Goal: Information Seeking & Learning: Learn about a topic

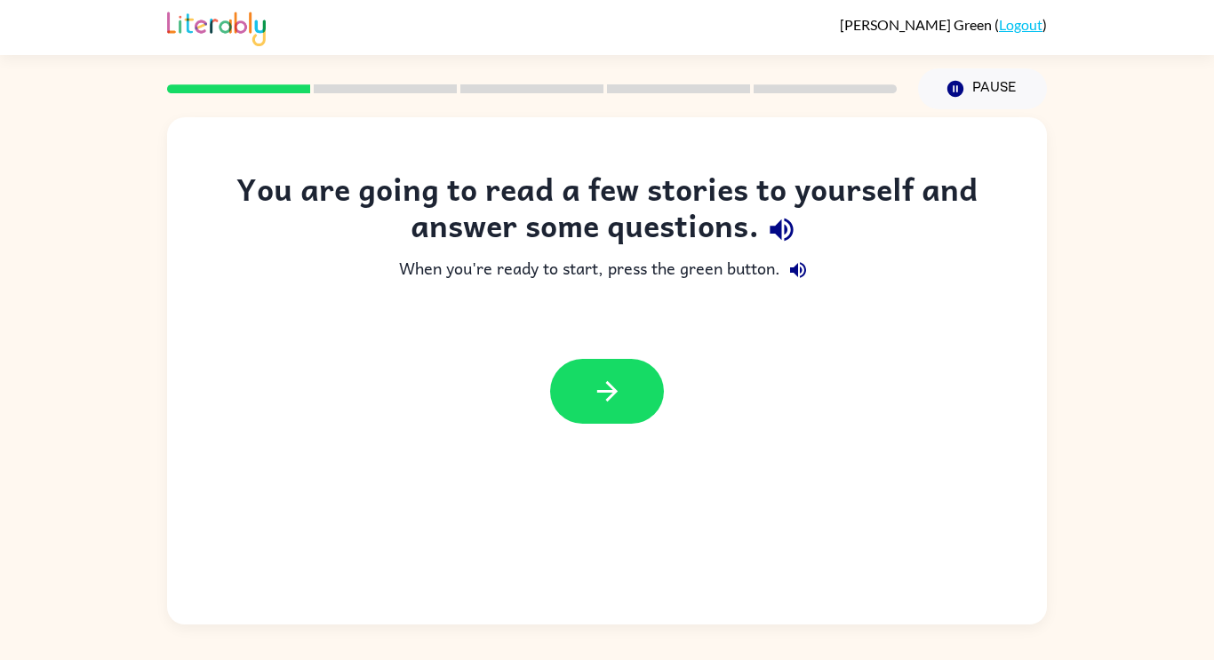
click at [781, 223] on icon "button" at bounding box center [781, 229] width 31 height 31
click at [796, 269] on icon "button" at bounding box center [798, 270] width 16 height 16
click at [649, 381] on button "button" at bounding box center [607, 391] width 114 height 65
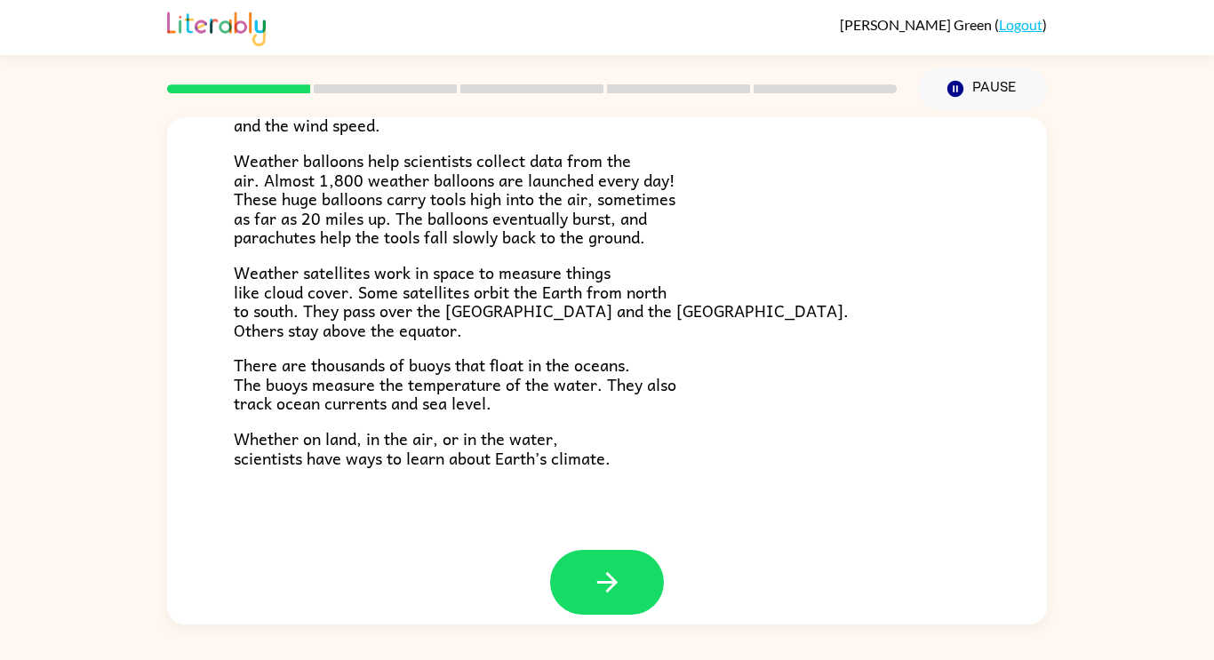
scroll to position [486, 0]
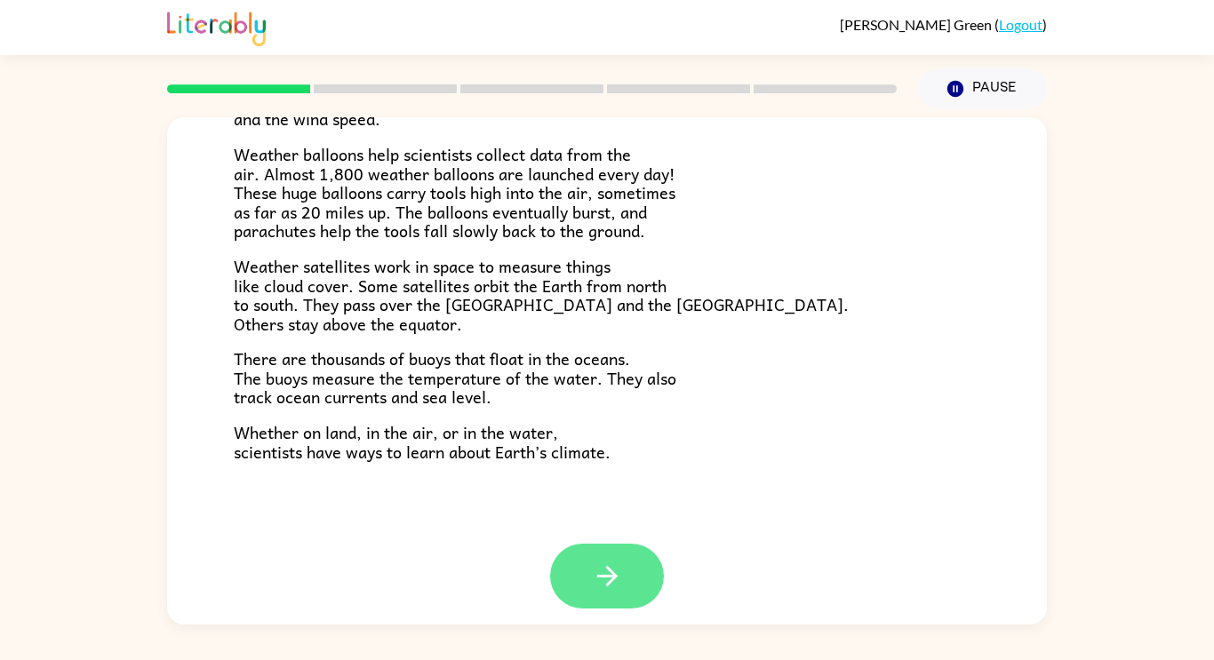
click at [607, 580] on icon "button" at bounding box center [607, 576] width 31 height 31
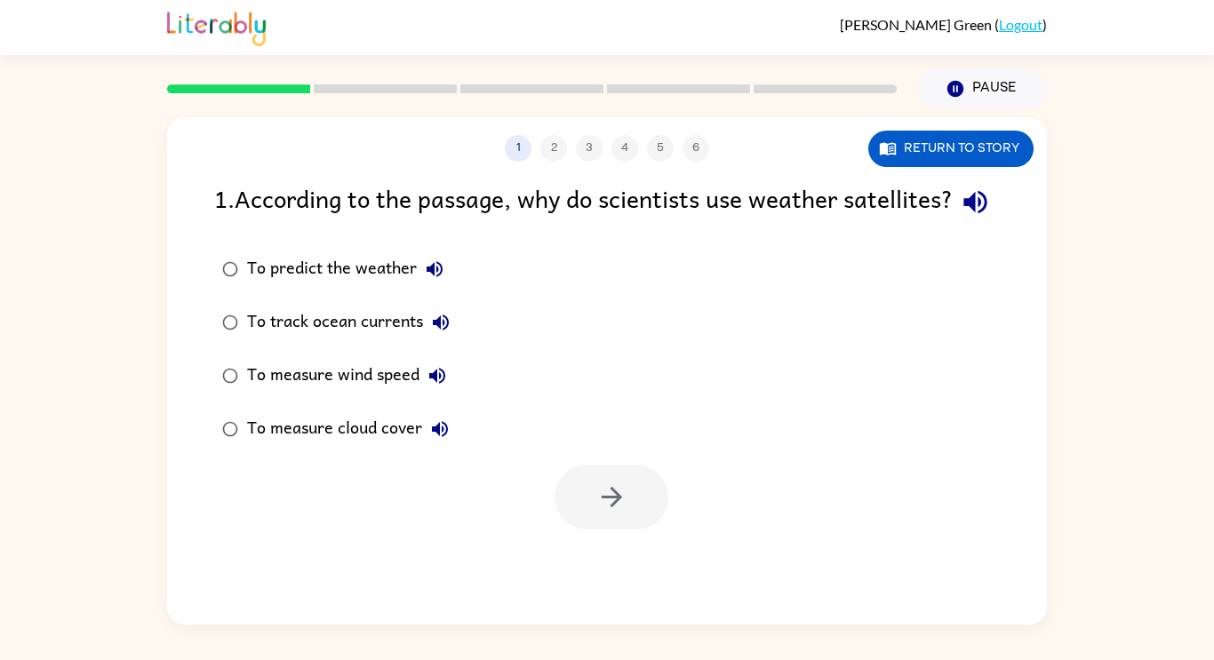
scroll to position [0, 0]
click at [614, 530] on button "button" at bounding box center [611, 497] width 114 height 65
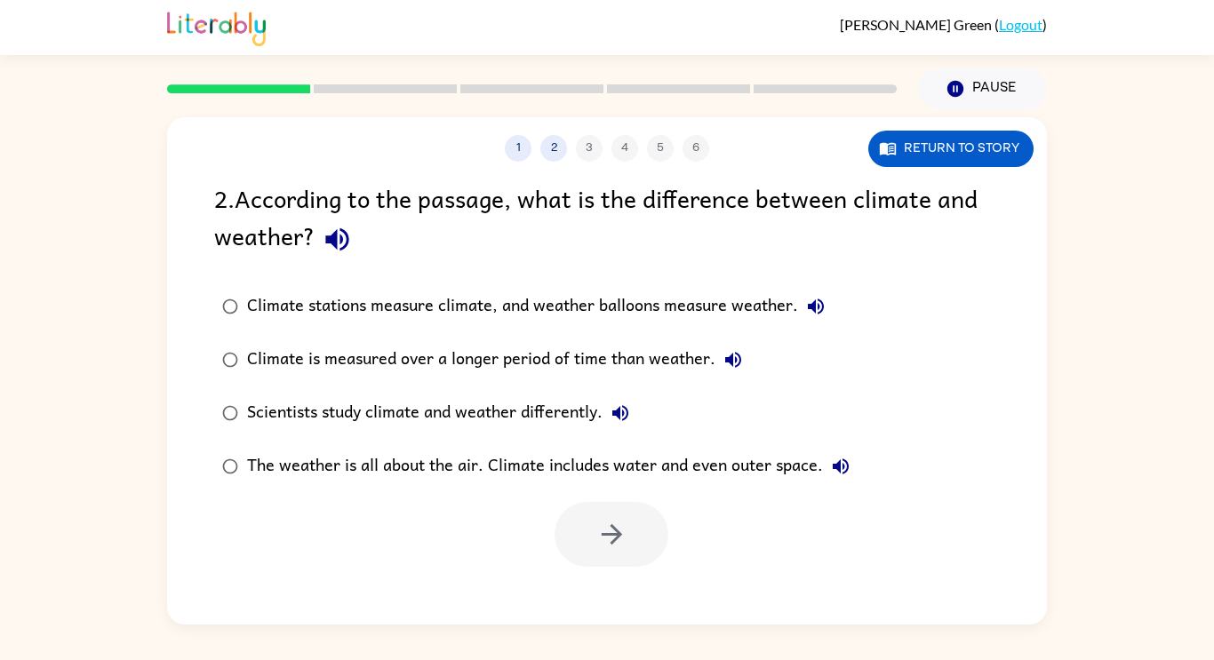
click at [552, 412] on div "Scientists study climate and weather differently." at bounding box center [442, 413] width 391 height 36
click at [592, 462] on div "The weather is all about the air. Climate includes water and even outer space." at bounding box center [552, 467] width 611 height 36
click at [600, 520] on icon "button" at bounding box center [611, 534] width 31 height 31
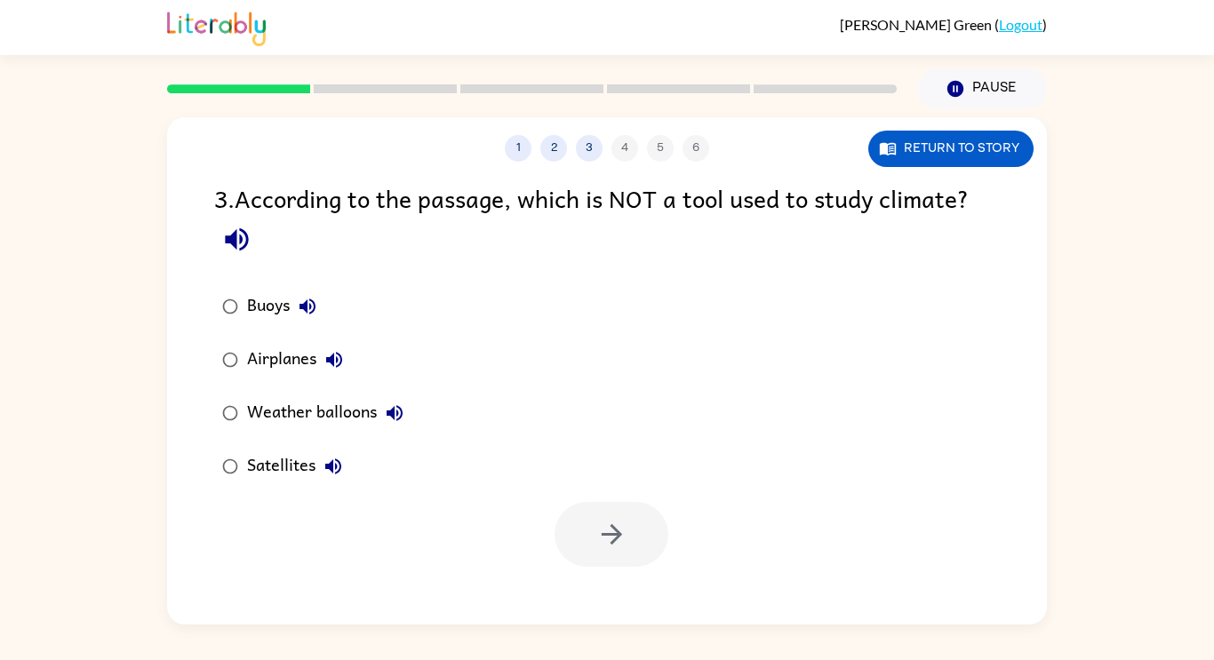
click at [264, 374] on div "Airplanes" at bounding box center [299, 360] width 105 height 36
click at [661, 530] on button "button" at bounding box center [611, 534] width 114 height 65
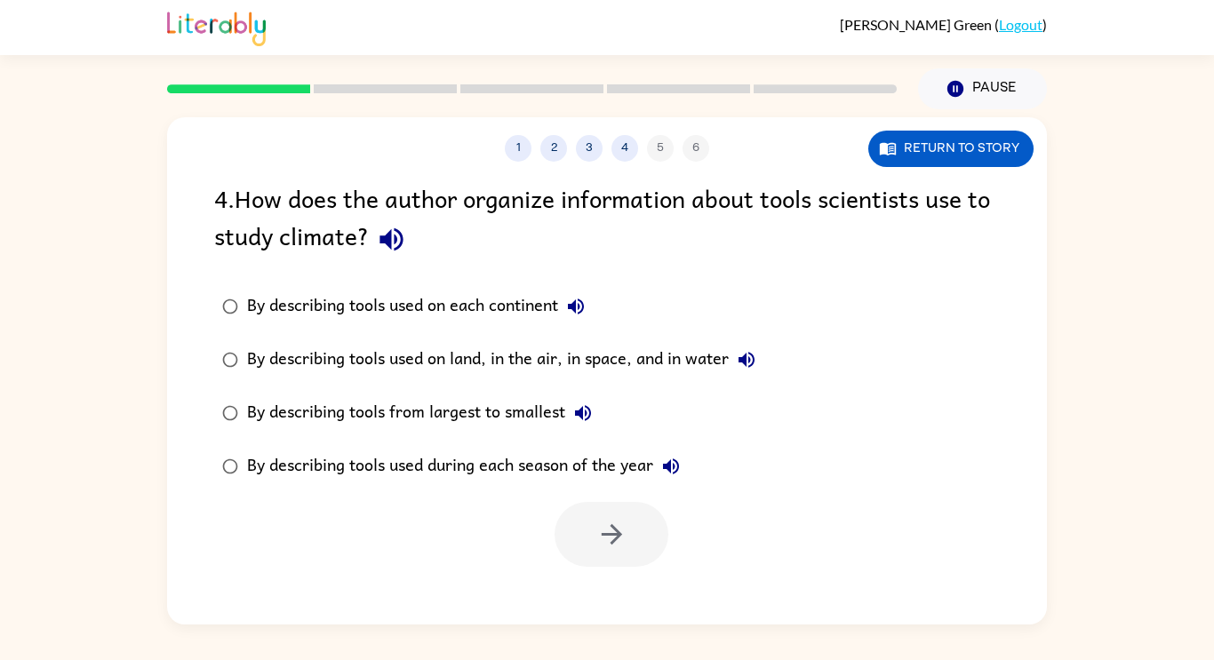
click at [384, 242] on icon "button" at bounding box center [390, 239] width 23 height 23
click at [434, 368] on div "By describing tools used on land, in the air, in space, and in water" at bounding box center [505, 360] width 517 height 36
click at [596, 529] on icon "button" at bounding box center [611, 534] width 31 height 31
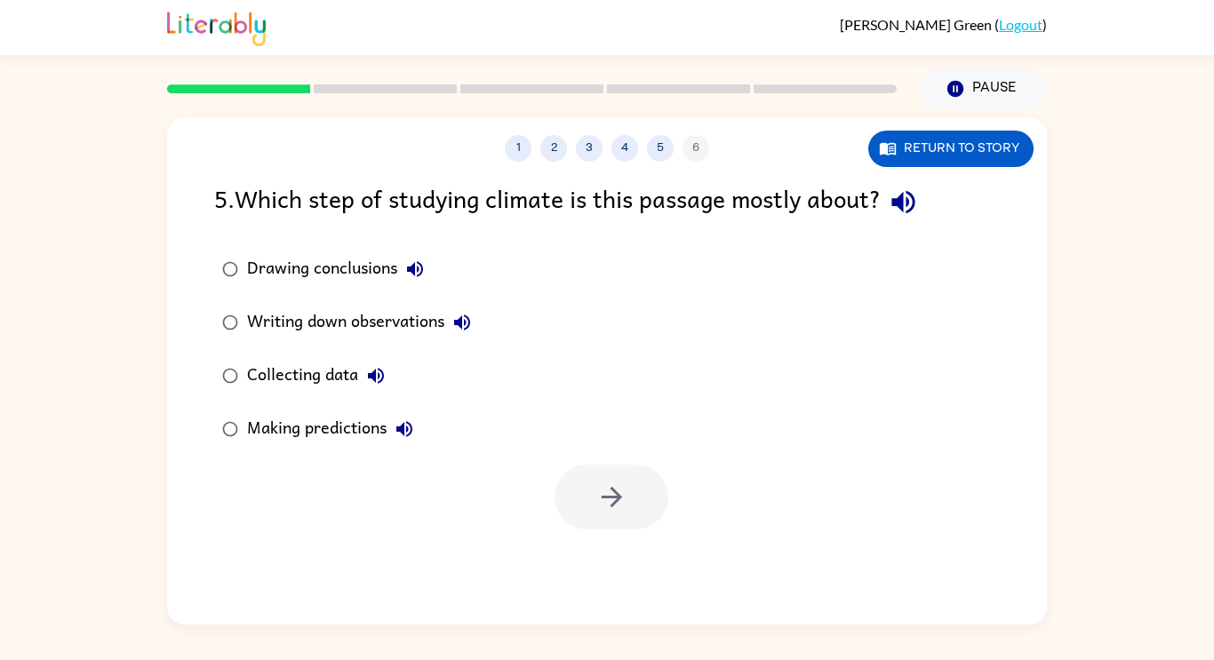
click at [901, 200] on icon "button" at bounding box center [902, 202] width 23 height 23
click at [303, 379] on div "Collecting data" at bounding box center [320, 376] width 147 height 36
click at [378, 280] on div "Drawing conclusions" at bounding box center [340, 269] width 186 height 36
click at [592, 479] on button "button" at bounding box center [611, 497] width 114 height 65
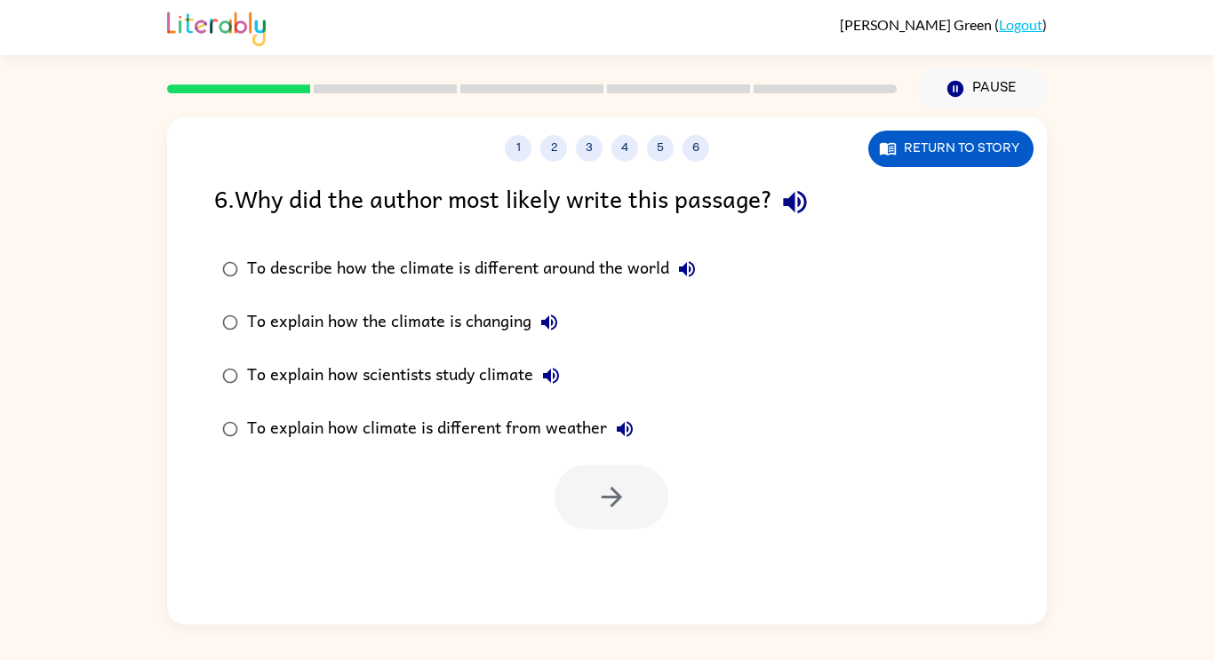
click at [803, 195] on icon "button" at bounding box center [794, 202] width 31 height 31
click at [384, 271] on div "To describe how the climate is different around the world" at bounding box center [476, 269] width 458 height 36
click at [589, 490] on button "button" at bounding box center [611, 497] width 114 height 65
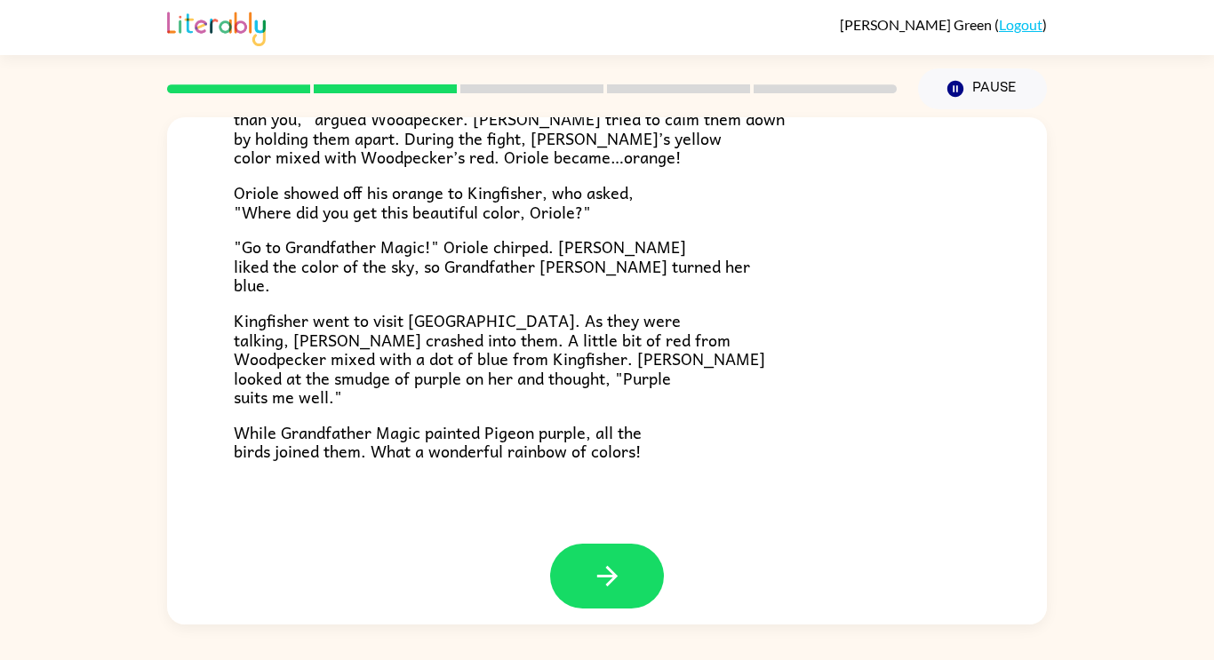
scroll to position [458, 0]
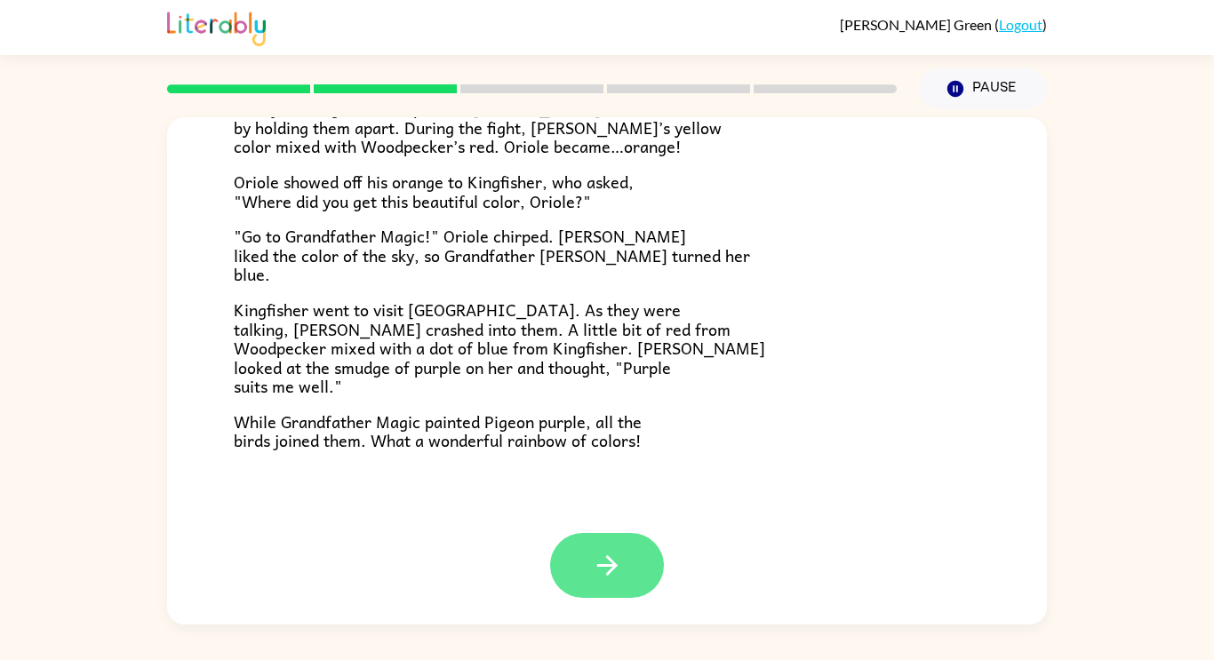
click at [587, 564] on button "button" at bounding box center [607, 565] width 114 height 65
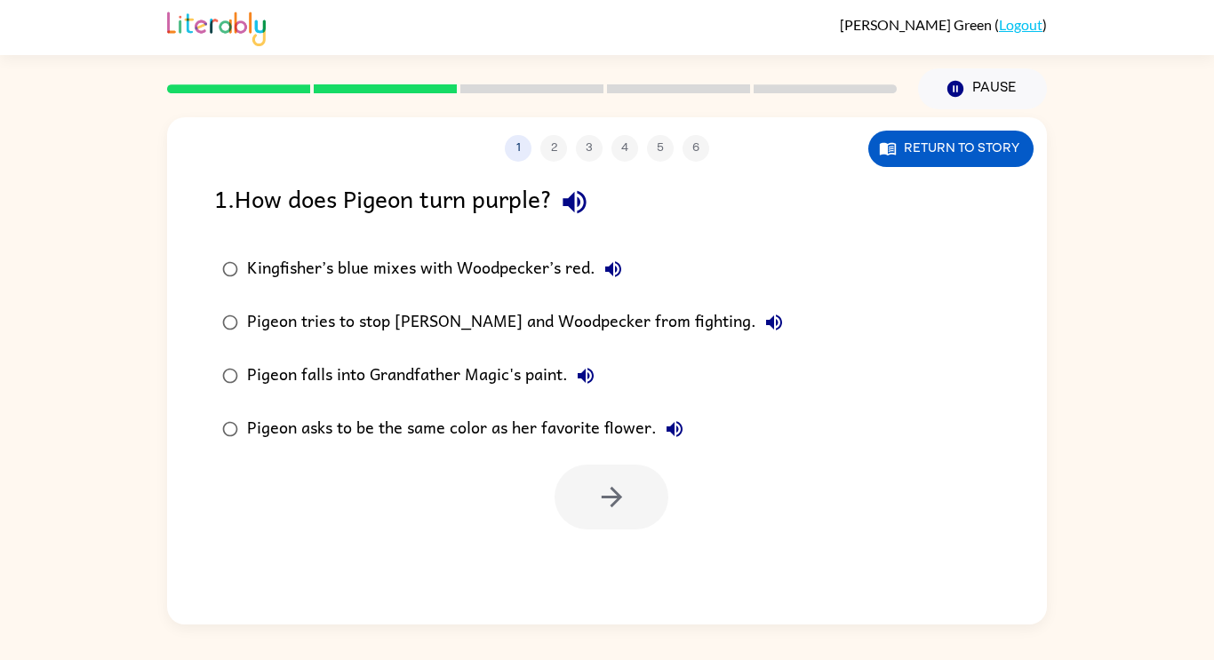
click at [474, 275] on div "Kingfisher’s blue mixes with Woodpecker’s red." at bounding box center [439, 269] width 384 height 36
click at [630, 502] on button "button" at bounding box center [611, 497] width 114 height 65
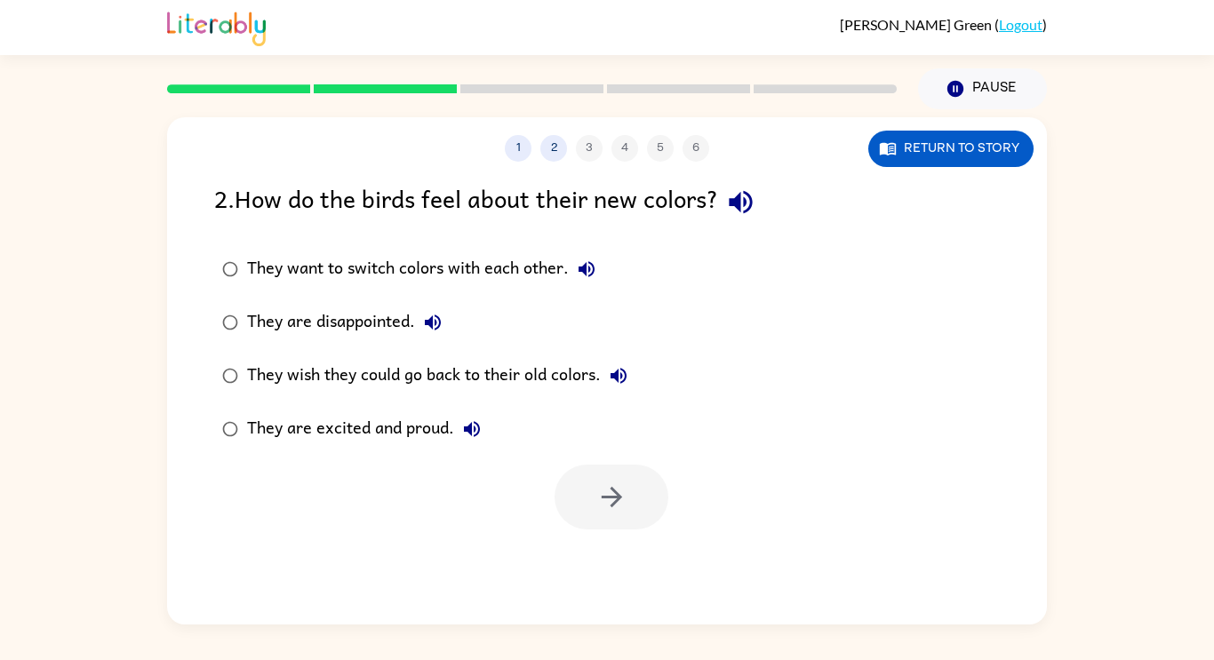
click at [425, 433] on div "They are excited and proud." at bounding box center [368, 429] width 243 height 36
click at [616, 487] on icon "button" at bounding box center [611, 497] width 31 height 31
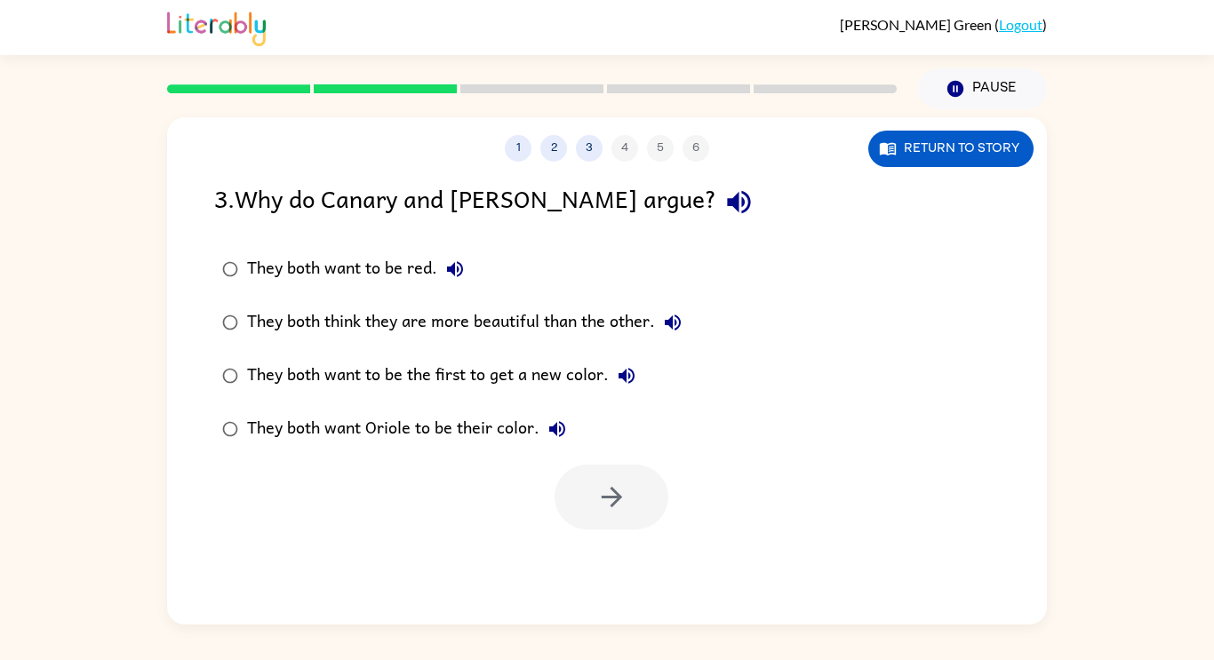
click at [460, 331] on div "They both think they are more beautiful than the other." at bounding box center [468, 323] width 443 height 36
click at [586, 470] on button "button" at bounding box center [611, 497] width 114 height 65
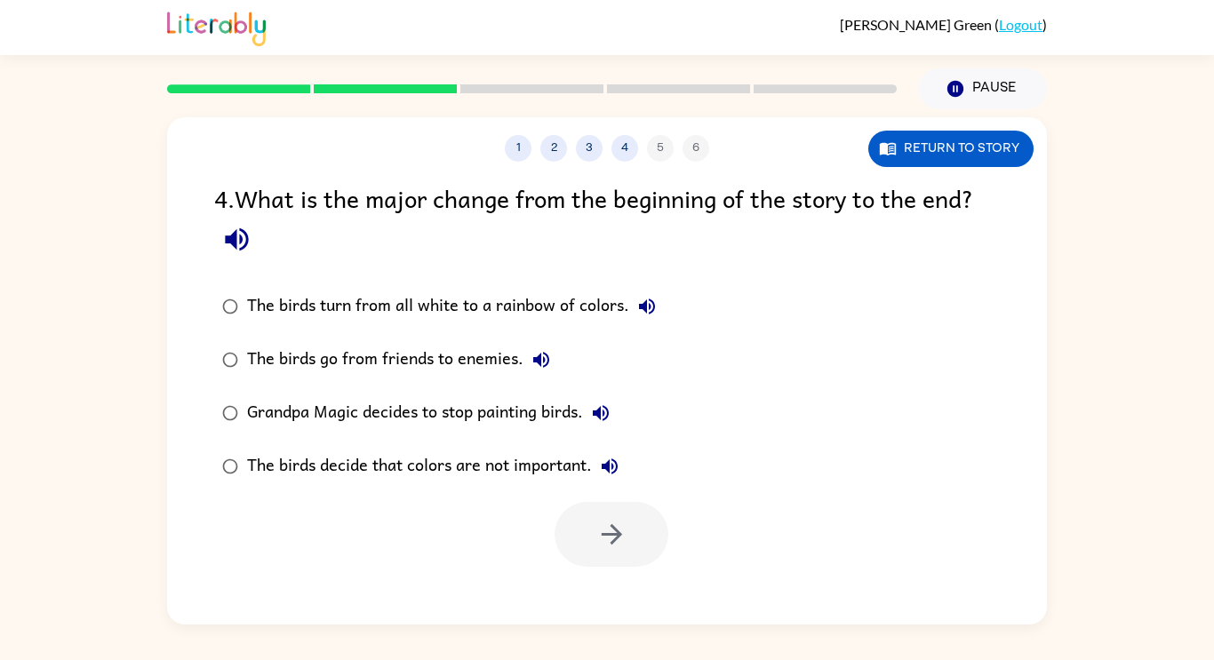
click at [497, 311] on div "The birds turn from all white to a rainbow of colors." at bounding box center [456, 307] width 418 height 36
click at [635, 524] on button "button" at bounding box center [611, 534] width 114 height 65
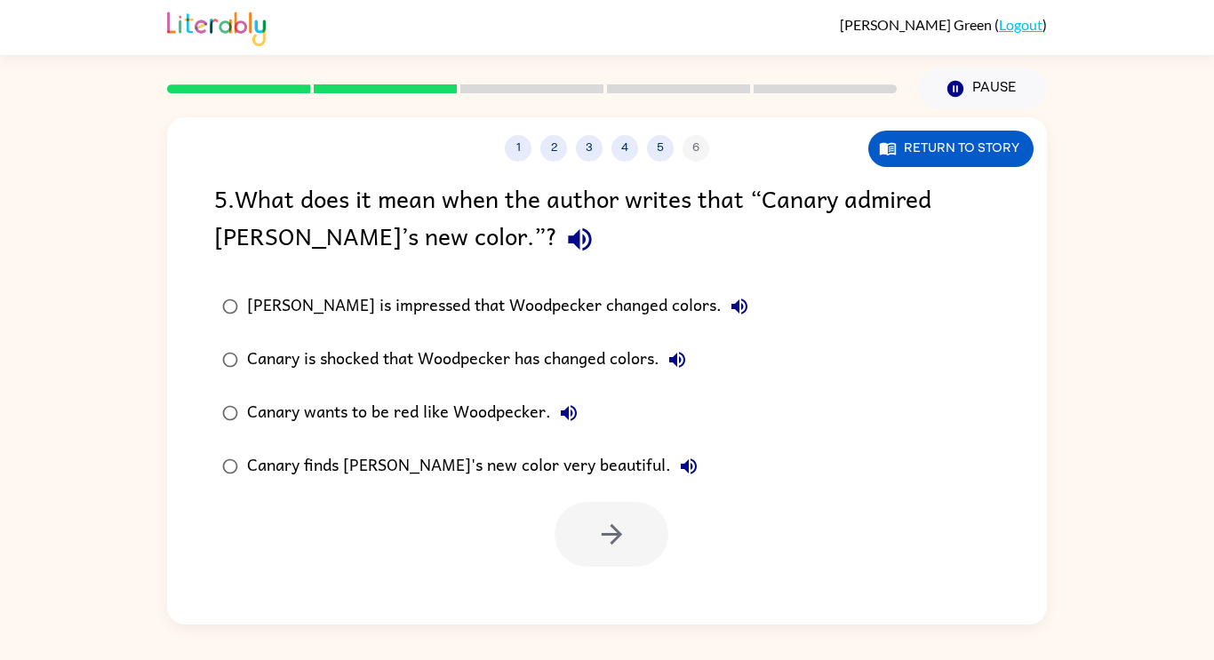
click at [411, 472] on div "Canary finds [PERSON_NAME]'s new color very beautiful." at bounding box center [476, 467] width 459 height 36
click at [594, 523] on button "button" at bounding box center [611, 534] width 114 height 65
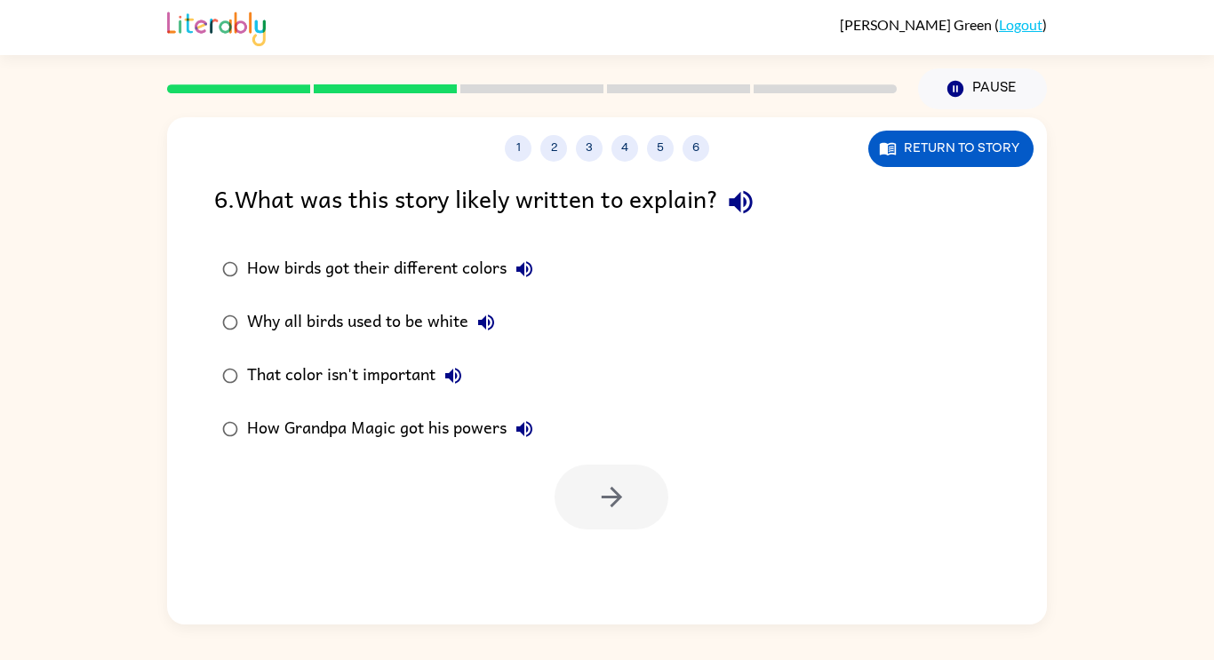
click at [403, 424] on div "How Grandpa Magic got his powers" at bounding box center [394, 429] width 295 height 36
click at [391, 275] on div "How birds got their different colors" at bounding box center [394, 269] width 295 height 36
click at [625, 518] on button "button" at bounding box center [611, 497] width 114 height 65
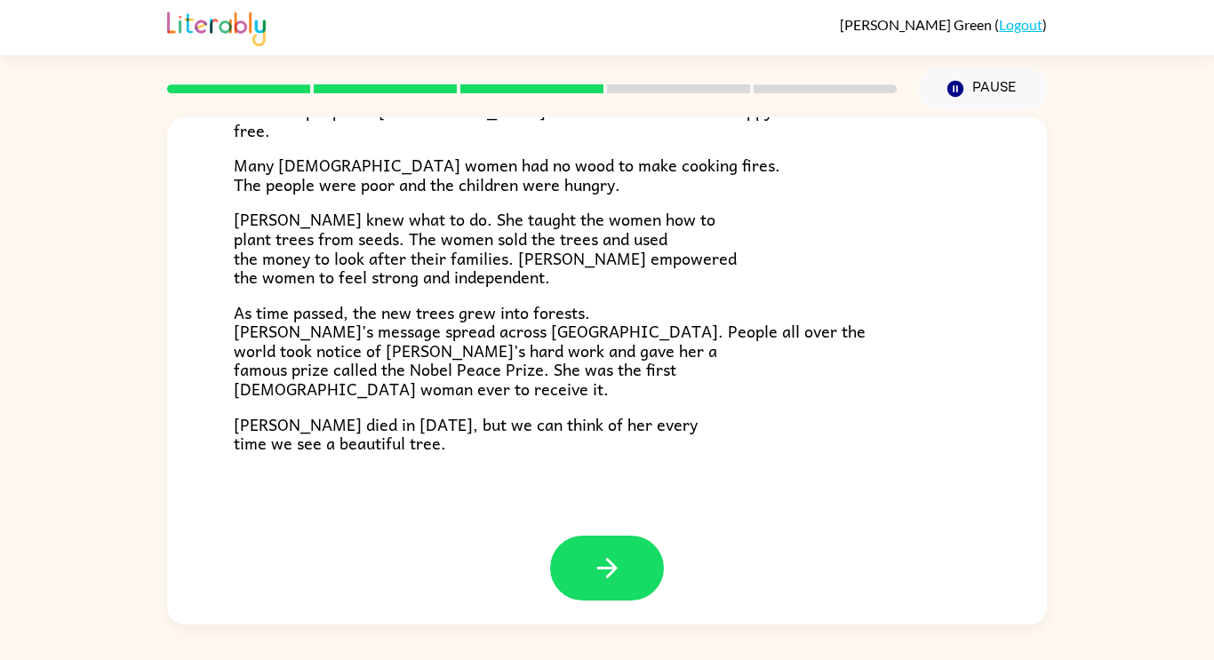
scroll to position [500, 0]
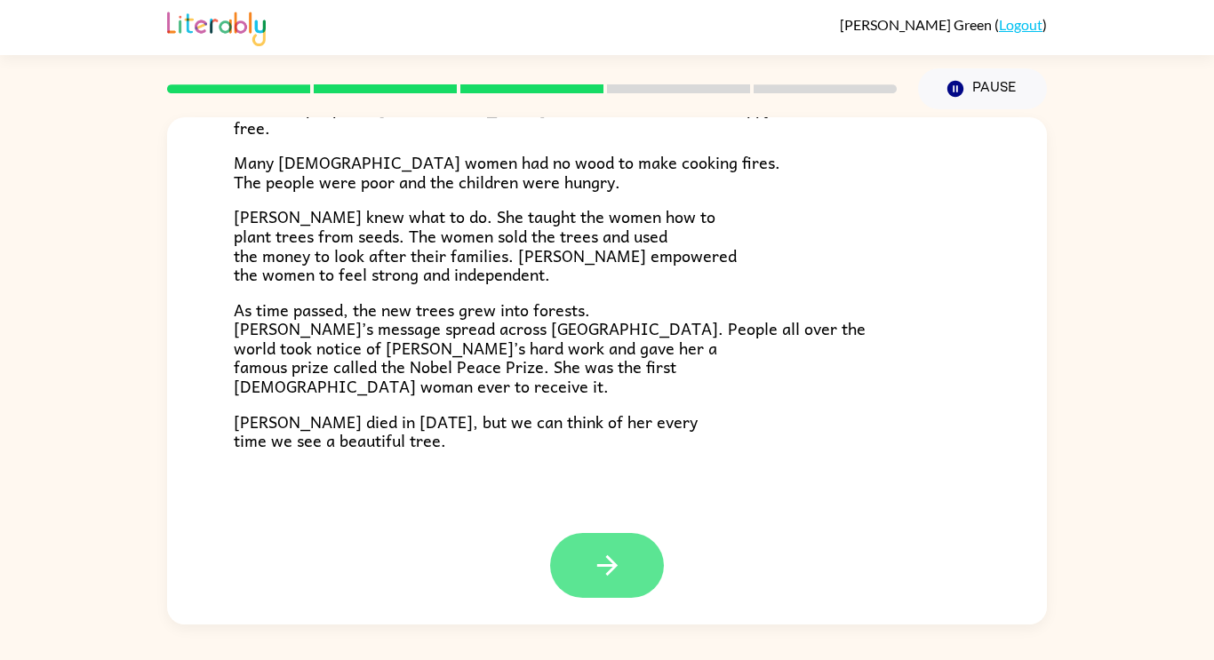
click at [593, 563] on icon "button" at bounding box center [607, 565] width 31 height 31
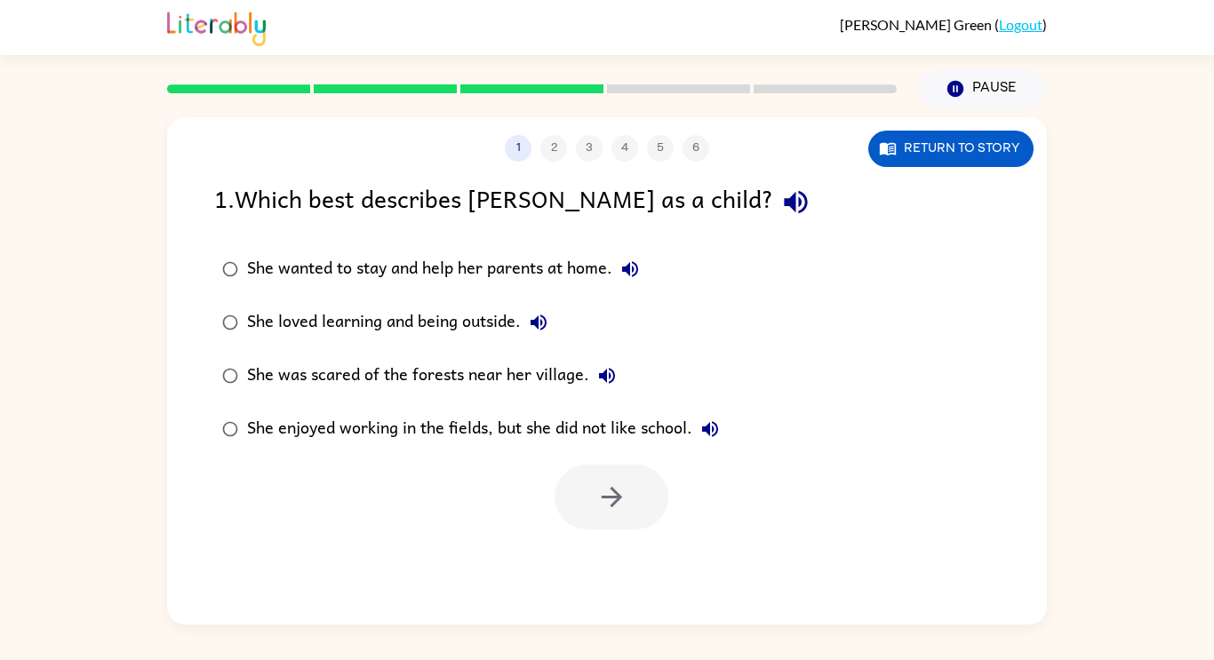
scroll to position [0, 0]
click at [488, 336] on div "She loved learning and being outside." at bounding box center [401, 323] width 309 height 36
click at [626, 490] on icon "button" at bounding box center [611, 497] width 31 height 31
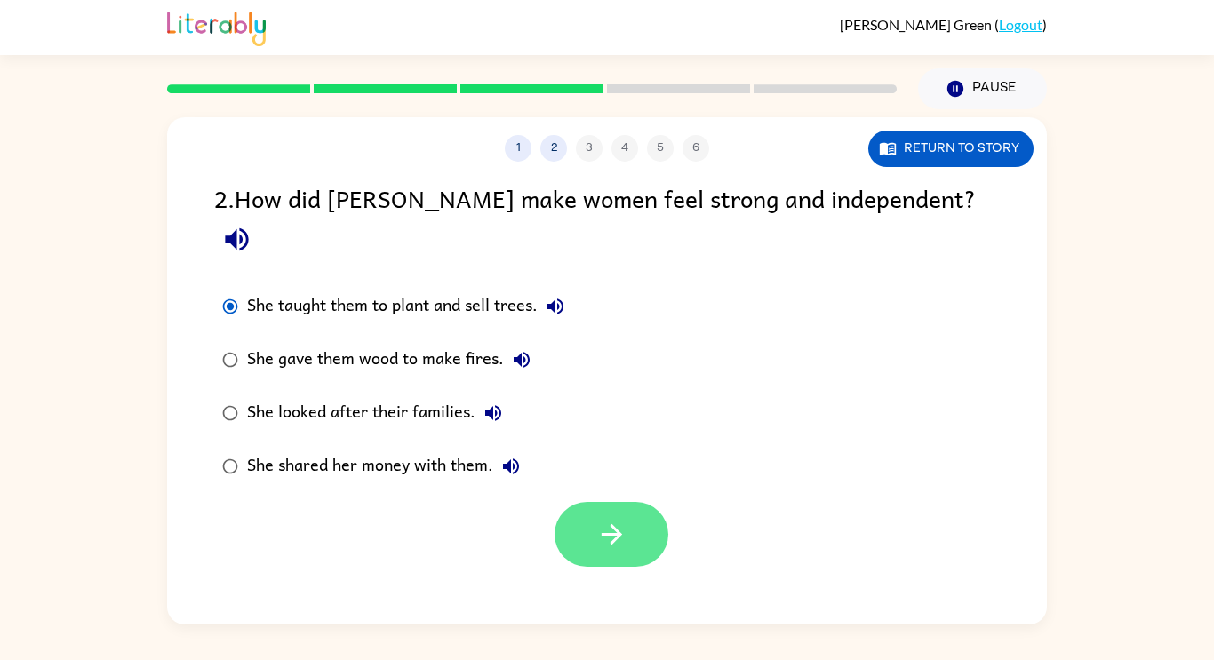
click at [600, 502] on button "button" at bounding box center [611, 534] width 114 height 65
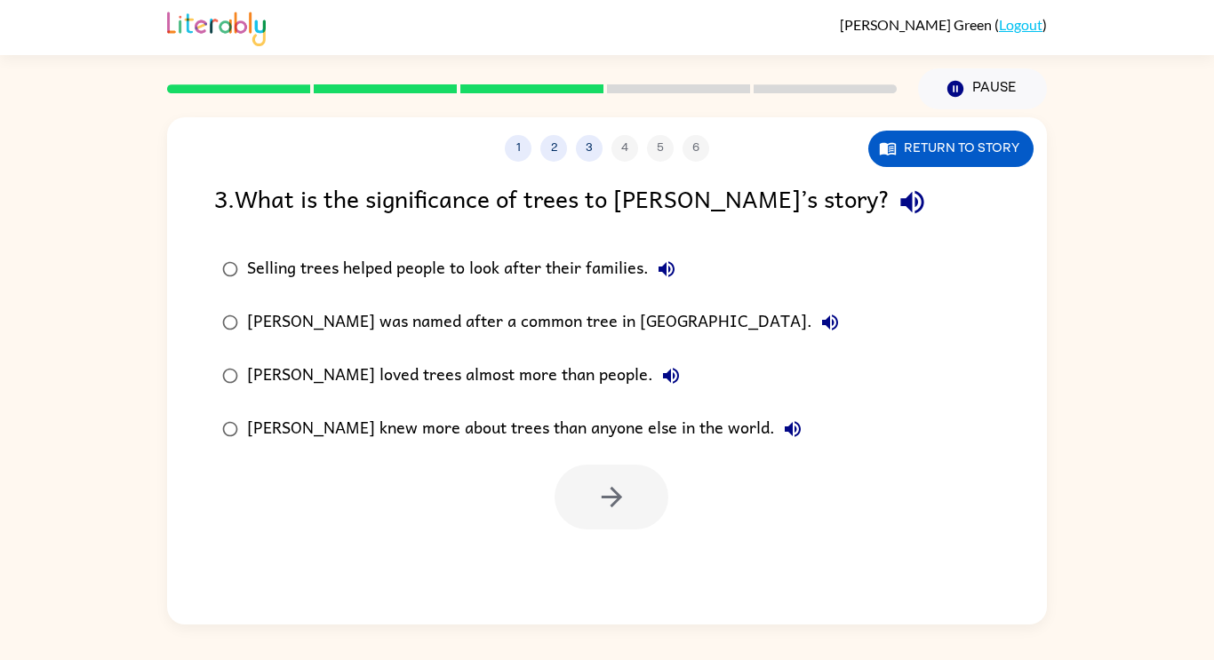
click at [592, 481] on div at bounding box center [611, 497] width 114 height 65
click at [251, 266] on div "Selling trees helped people to look after their families." at bounding box center [465, 269] width 437 height 36
click at [591, 498] on button "button" at bounding box center [611, 497] width 114 height 65
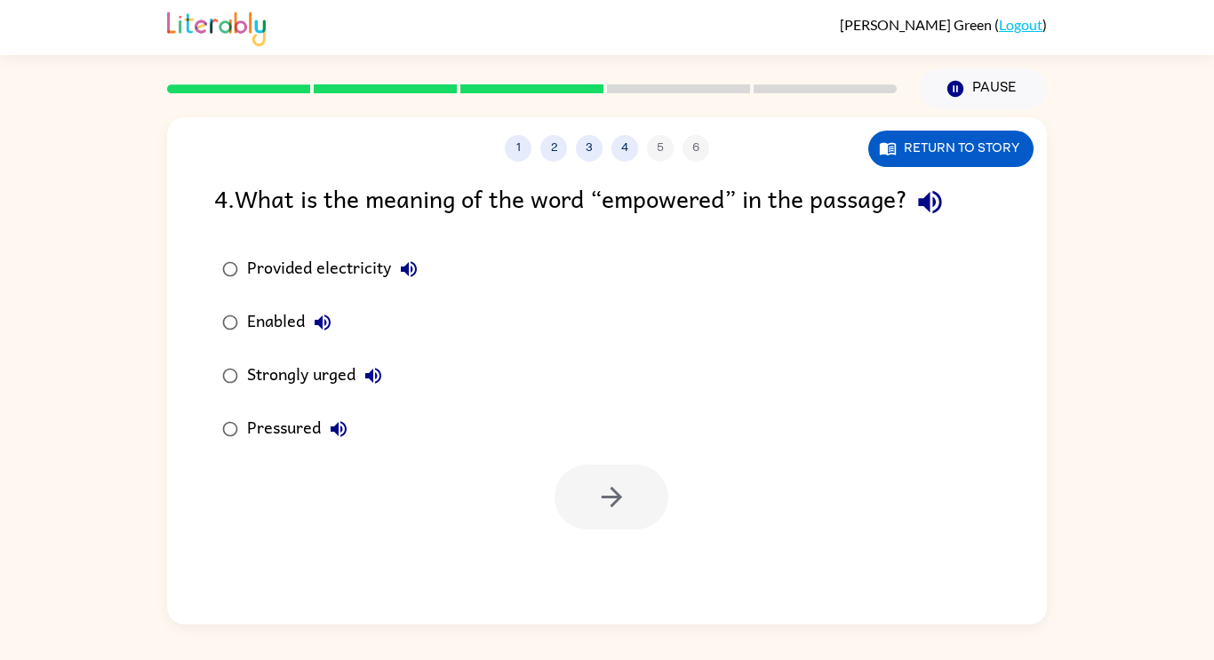
click at [348, 377] on div "Strongly urged" at bounding box center [319, 376] width 144 height 36
click at [621, 490] on icon "button" at bounding box center [611, 497] width 31 height 31
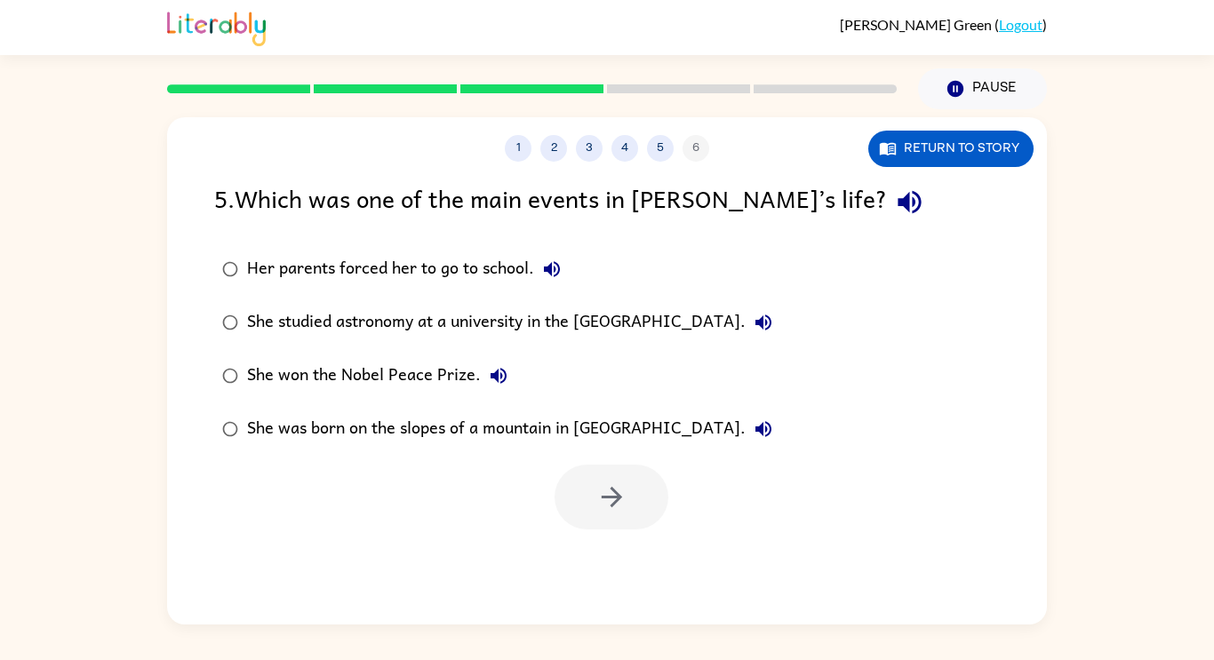
click at [461, 365] on div "She won the Nobel Peace Prize." at bounding box center [381, 376] width 269 height 36
click at [572, 463] on div at bounding box center [607, 493] width 880 height 74
click at [594, 490] on button "button" at bounding box center [611, 497] width 114 height 65
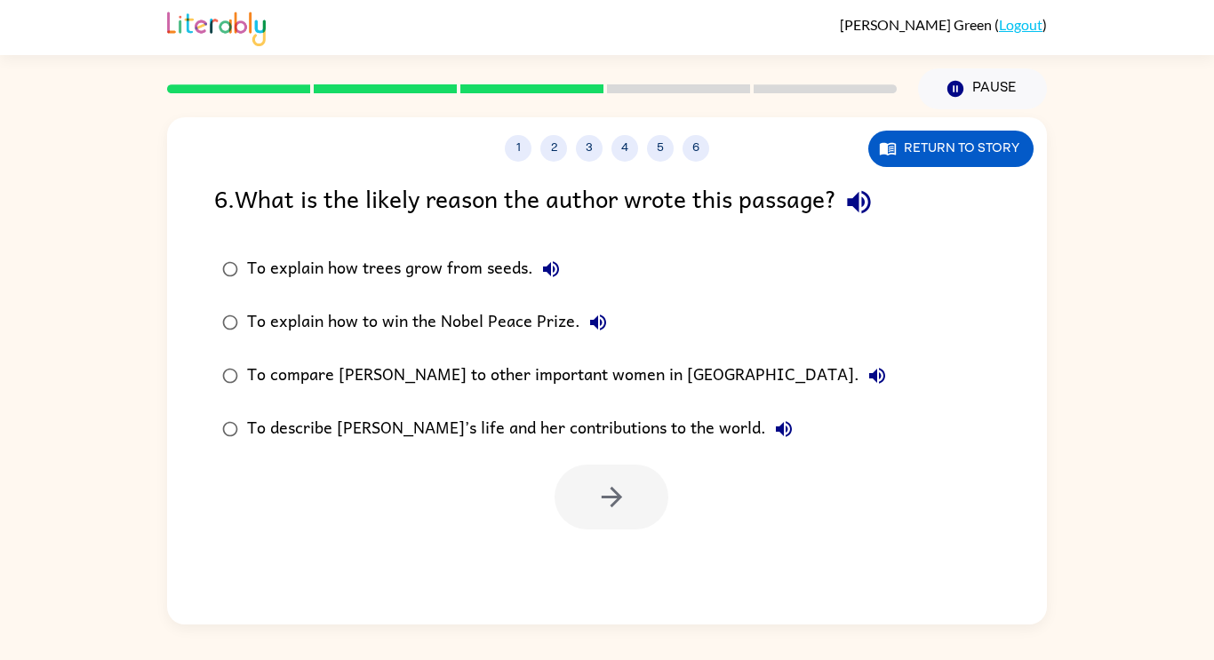
click at [373, 433] on div "To describe [PERSON_NAME]’s life and her contributions to the world." at bounding box center [524, 429] width 554 height 36
click at [623, 507] on icon "button" at bounding box center [611, 497] width 31 height 31
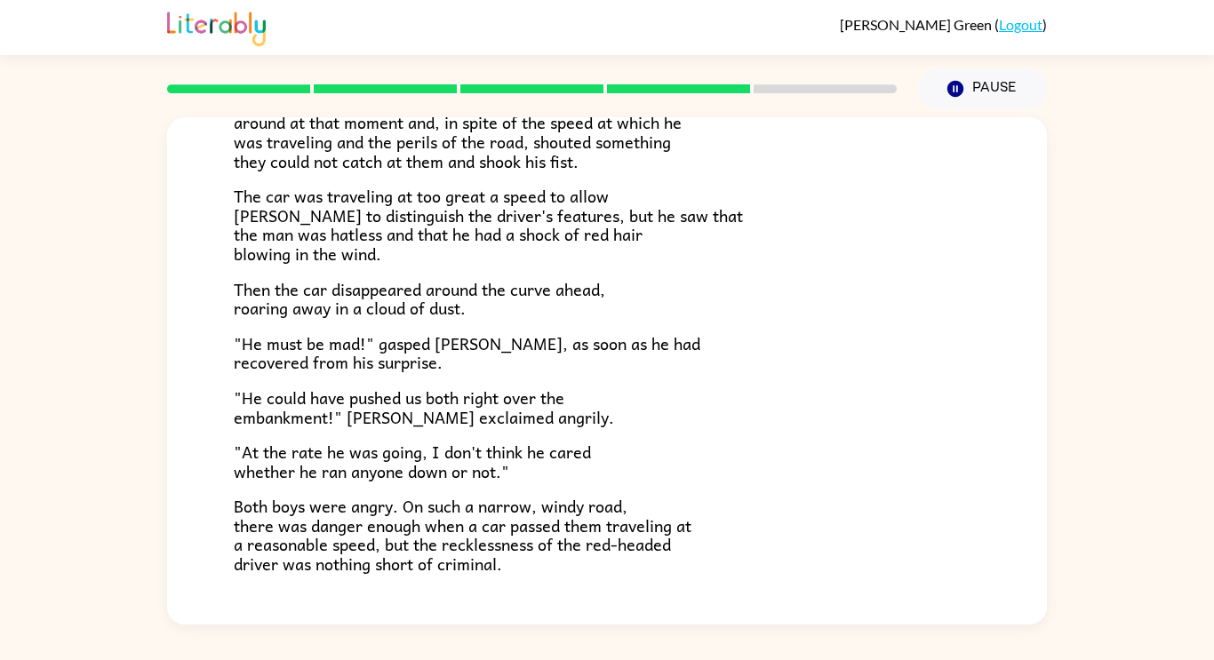
scroll to position [370, 0]
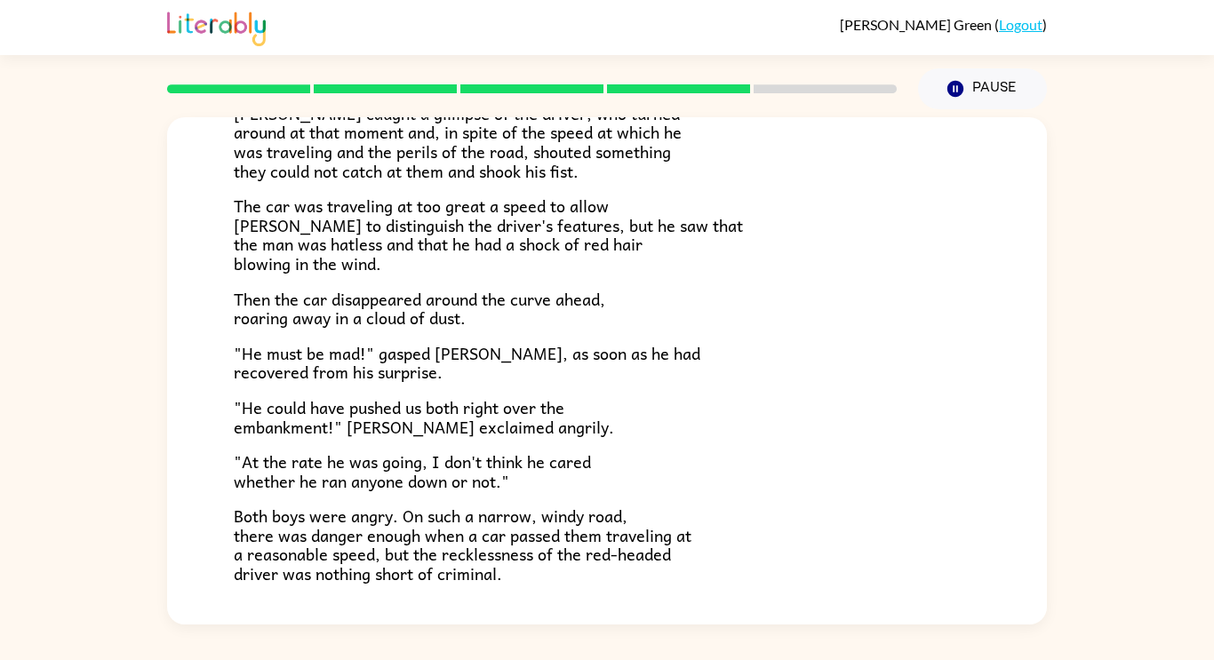
click at [538, 361] on span ""He must be mad!" gasped [PERSON_NAME], as soon as he had recovered from his su…" at bounding box center [467, 362] width 466 height 45
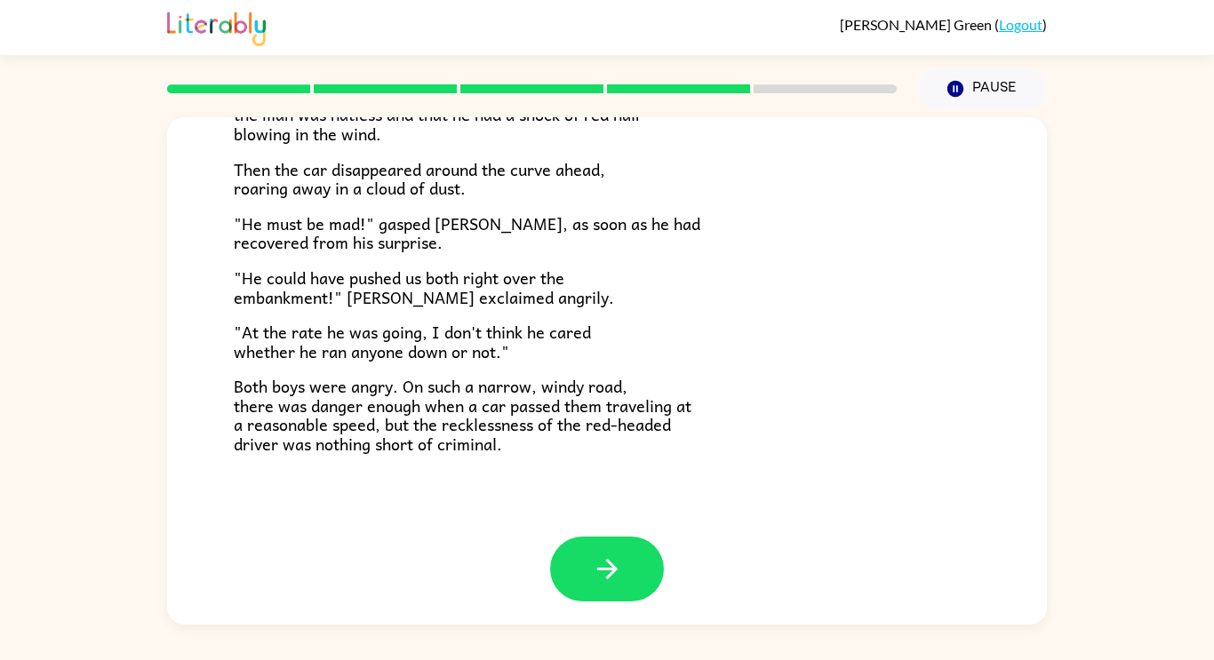
scroll to position [493, 0]
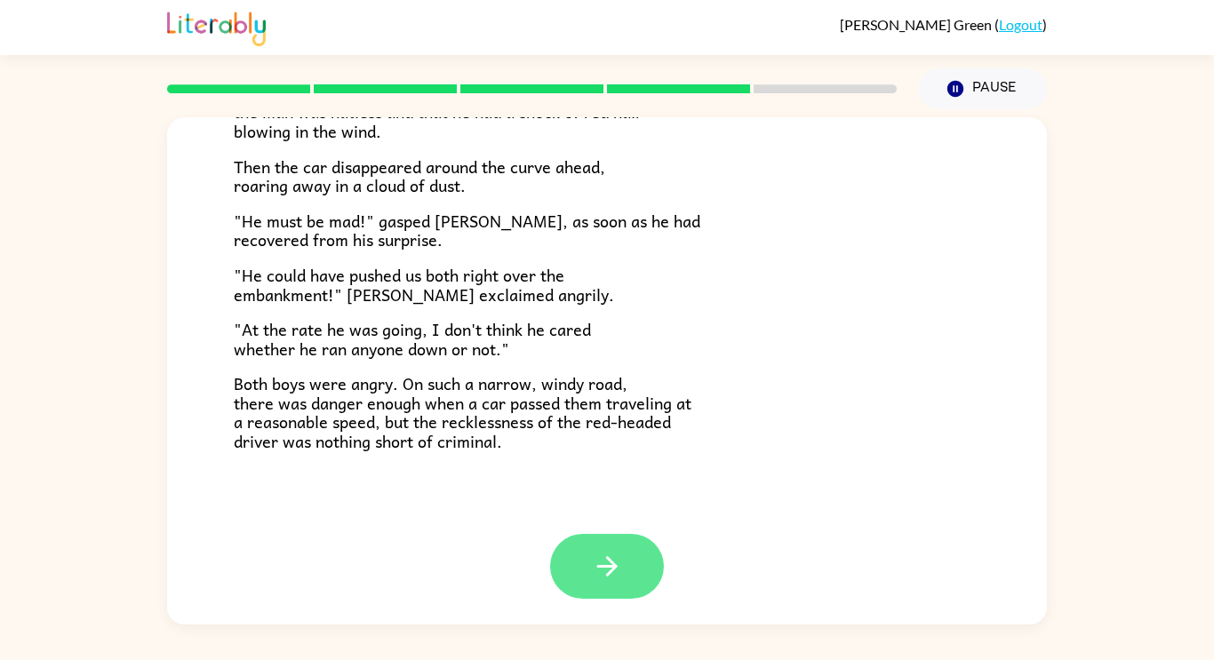
click at [626, 545] on button "button" at bounding box center [607, 566] width 114 height 65
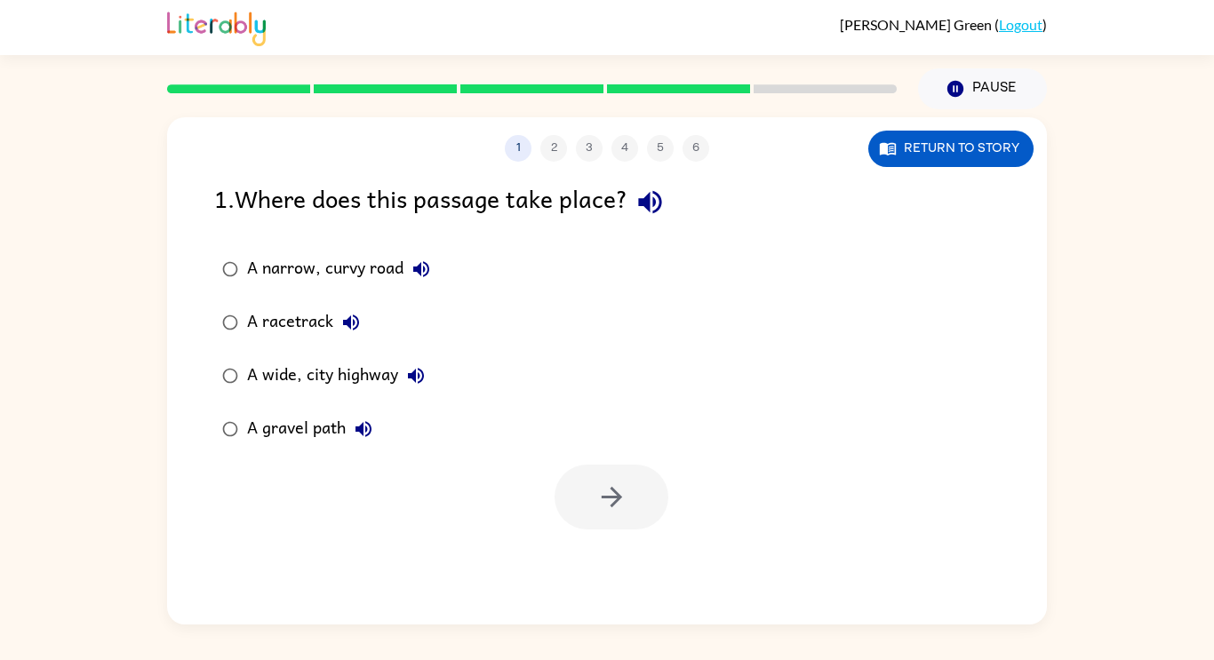
click at [286, 275] on div "A narrow, curvy road" at bounding box center [343, 269] width 192 height 36
click at [596, 495] on icon "button" at bounding box center [611, 497] width 31 height 31
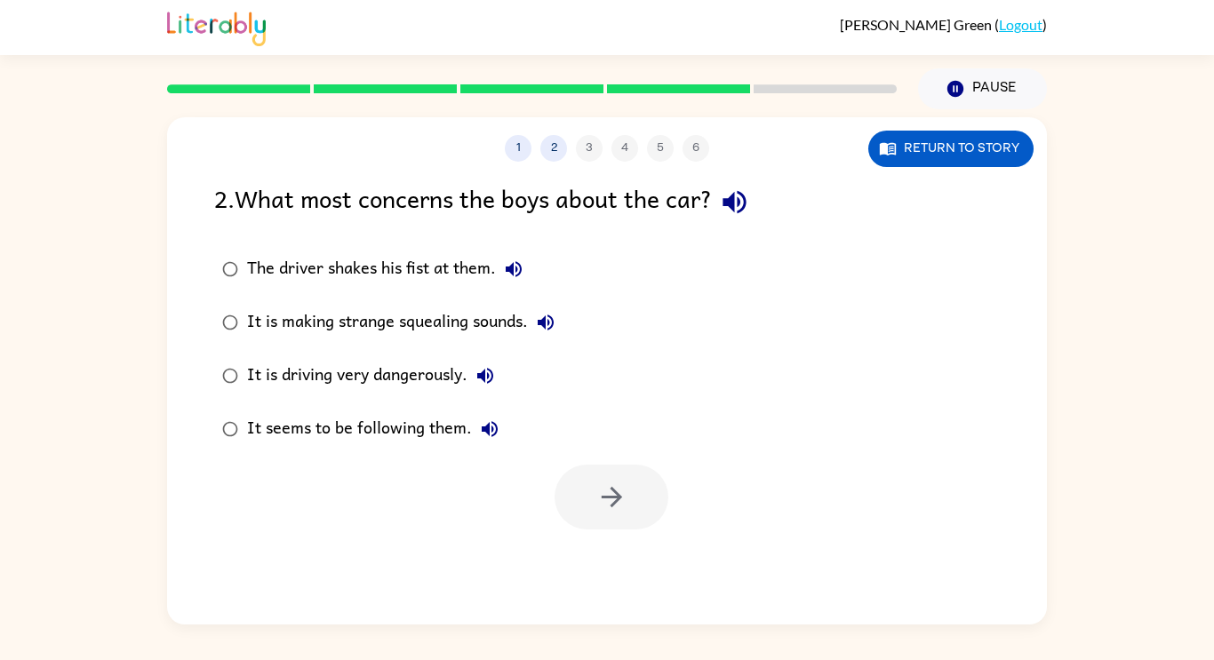
click at [379, 380] on div "It is driving very dangerously." at bounding box center [375, 376] width 256 height 36
click at [620, 507] on icon "button" at bounding box center [611, 497] width 31 height 31
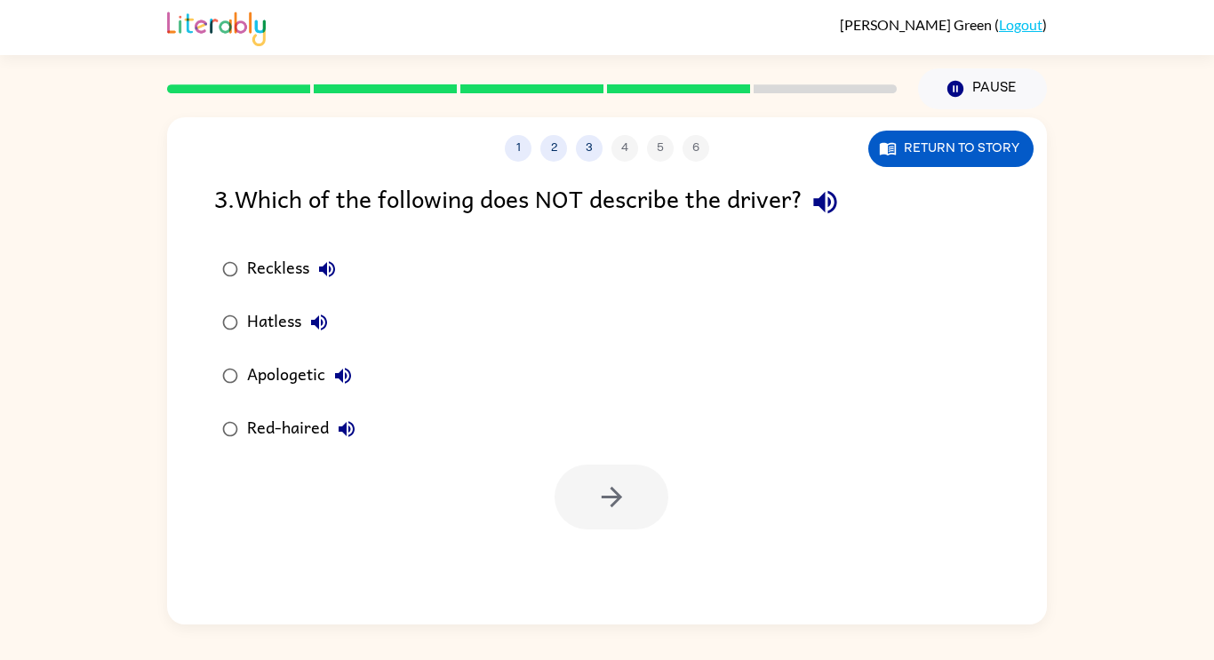
click at [291, 383] on div "Apologetic" at bounding box center [304, 376] width 114 height 36
click at [634, 504] on button "button" at bounding box center [611, 497] width 114 height 65
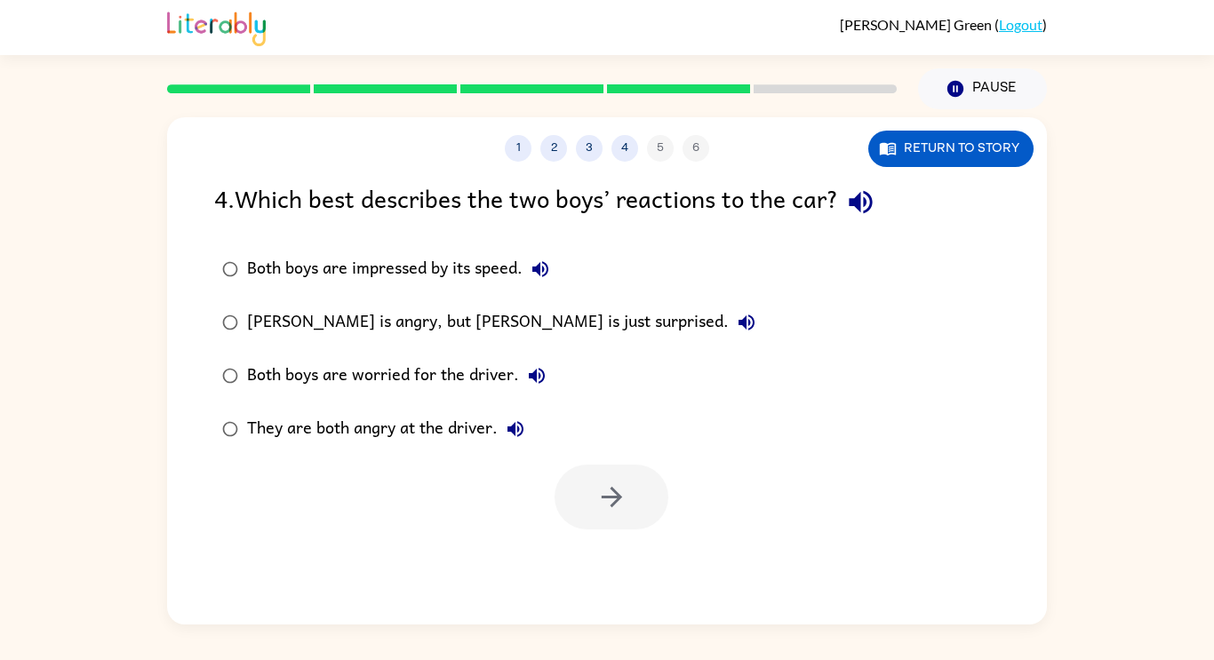
click at [463, 434] on div "They are both angry at the driver." at bounding box center [390, 429] width 286 height 36
click at [633, 498] on button "button" at bounding box center [611, 497] width 114 height 65
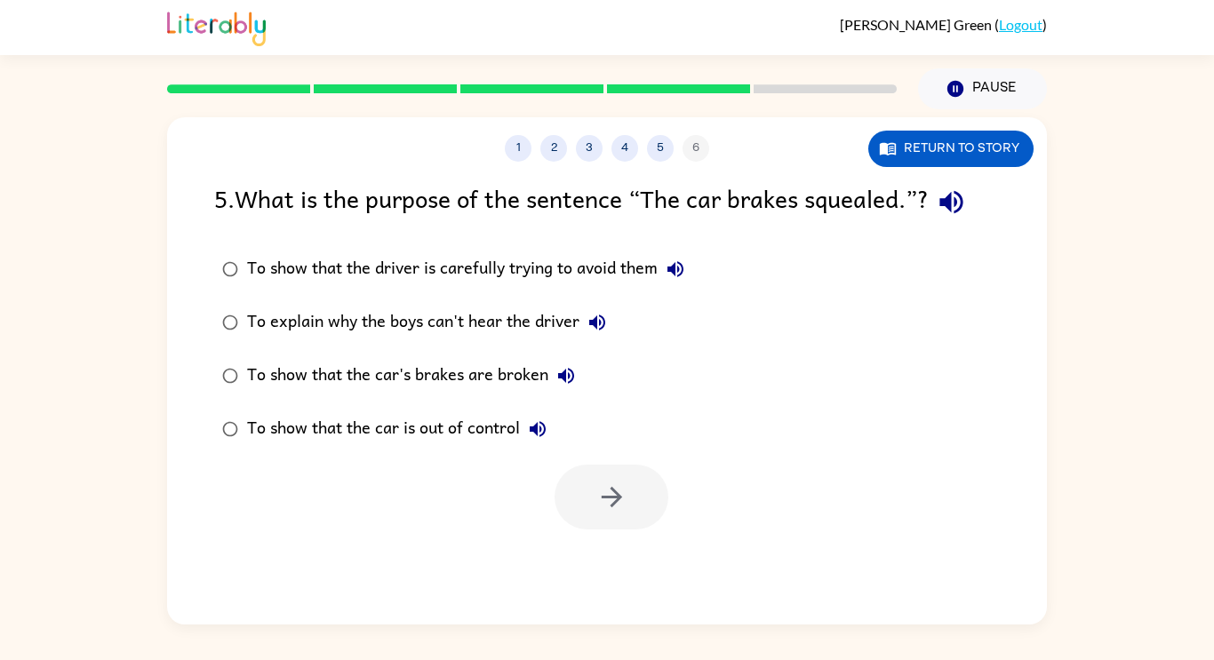
click at [503, 432] on div "To show that the car is out of control" at bounding box center [401, 429] width 308 height 36
click at [578, 482] on button "button" at bounding box center [611, 497] width 114 height 65
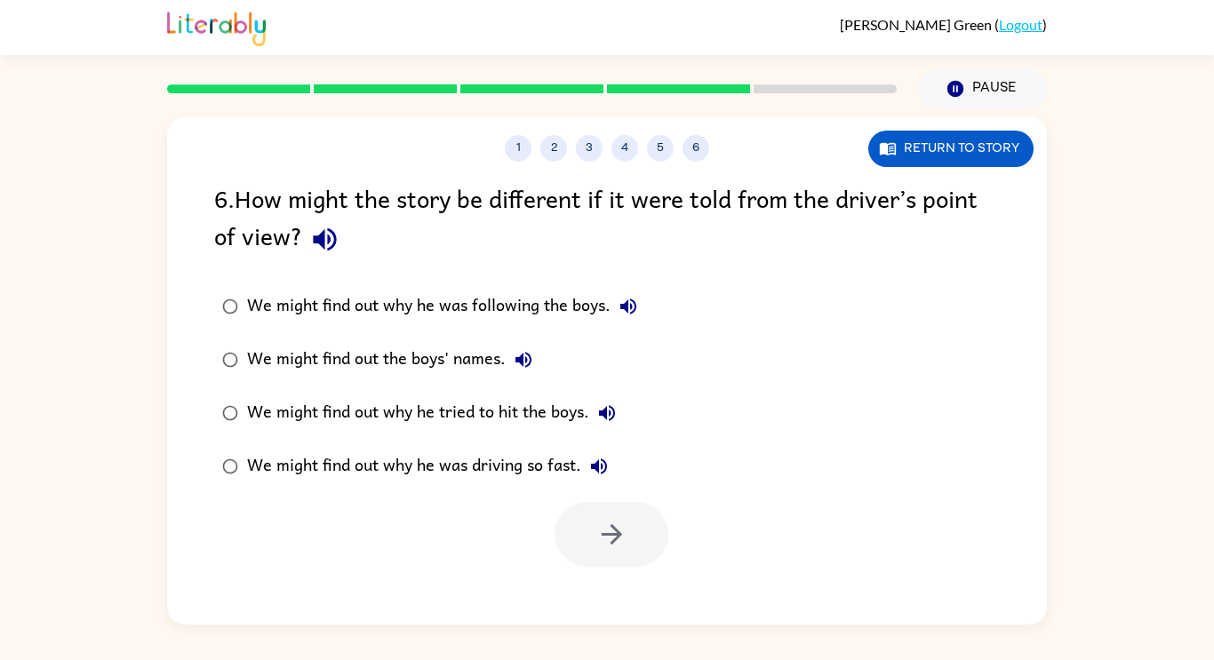
click at [429, 469] on div "We might find out why he was driving so fast." at bounding box center [432, 467] width 370 height 36
click at [564, 538] on button "button" at bounding box center [611, 534] width 114 height 65
